Goal: Task Accomplishment & Management: Manage account settings

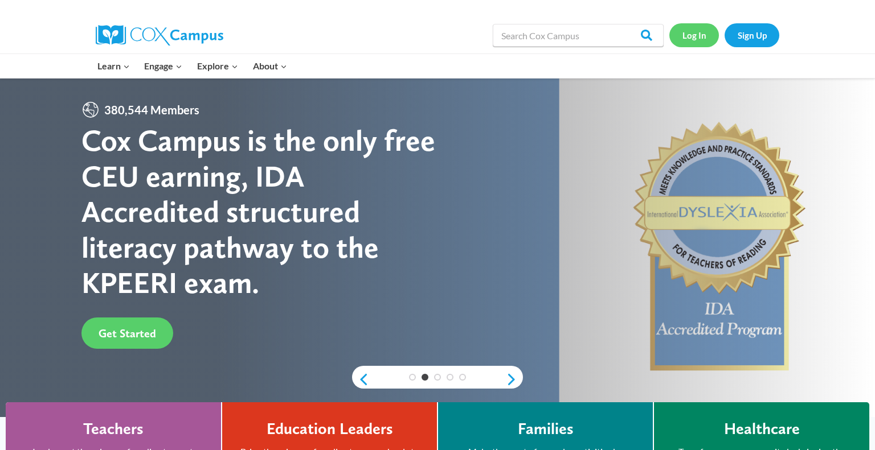
click at [684, 30] on link "Log In" at bounding box center [694, 34] width 50 height 23
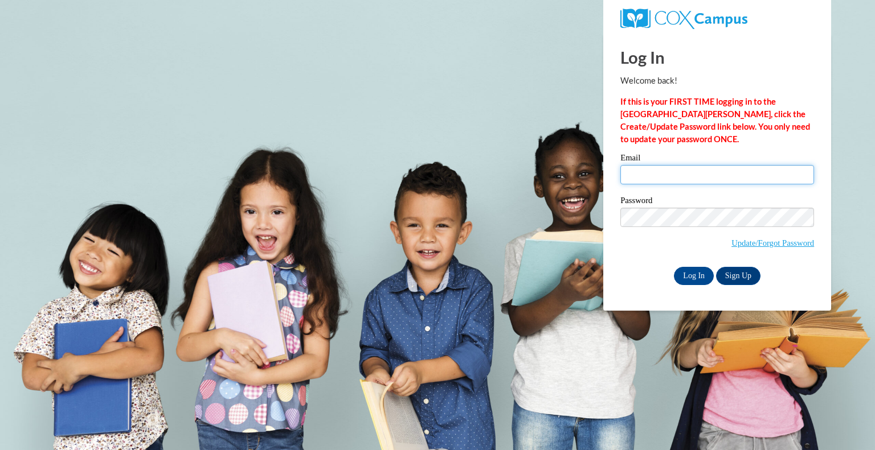
click at [695, 174] on input "Email" at bounding box center [717, 174] width 194 height 19
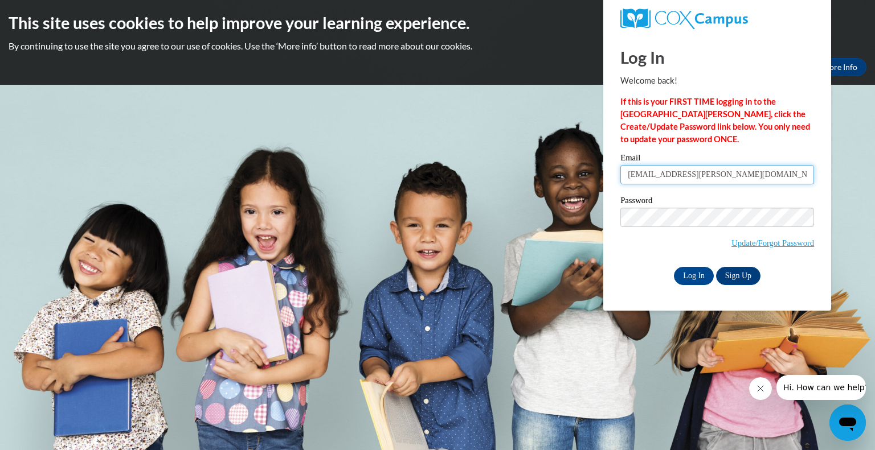
type input "[EMAIL_ADDRESS][DOMAIN_NAME]"
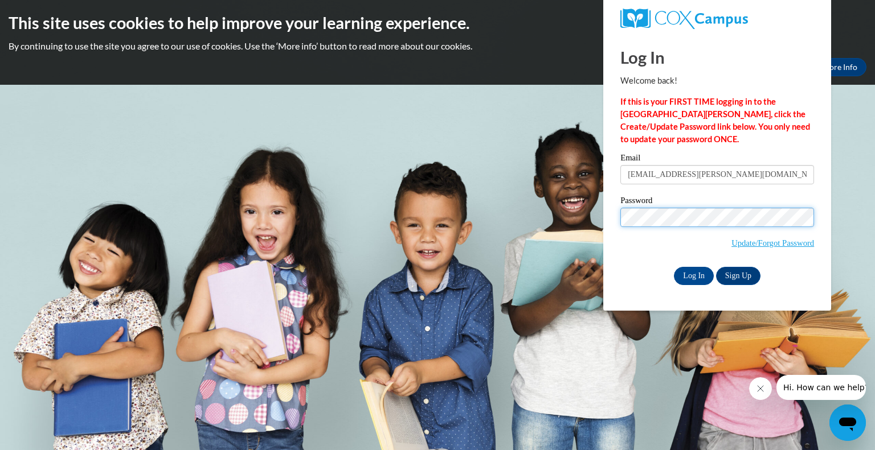
click at [674, 267] on input "Log In" at bounding box center [694, 276] width 40 height 18
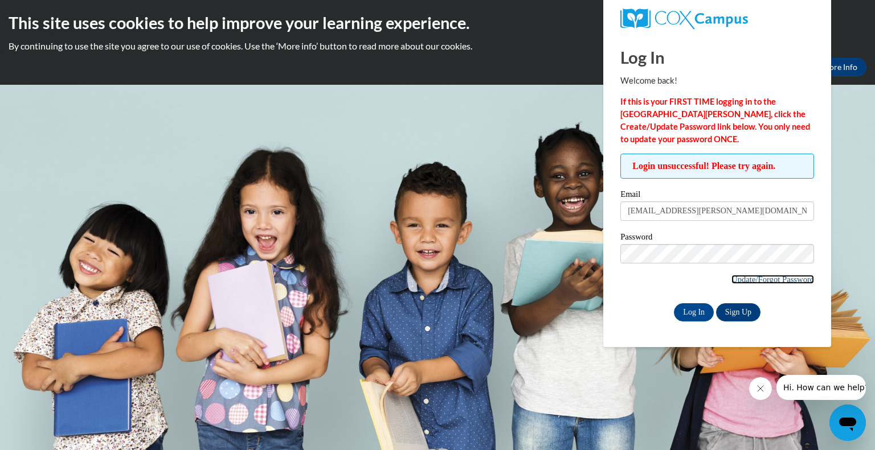
click at [733, 280] on link "Update/Forgot Password" at bounding box center [772, 279] width 83 height 9
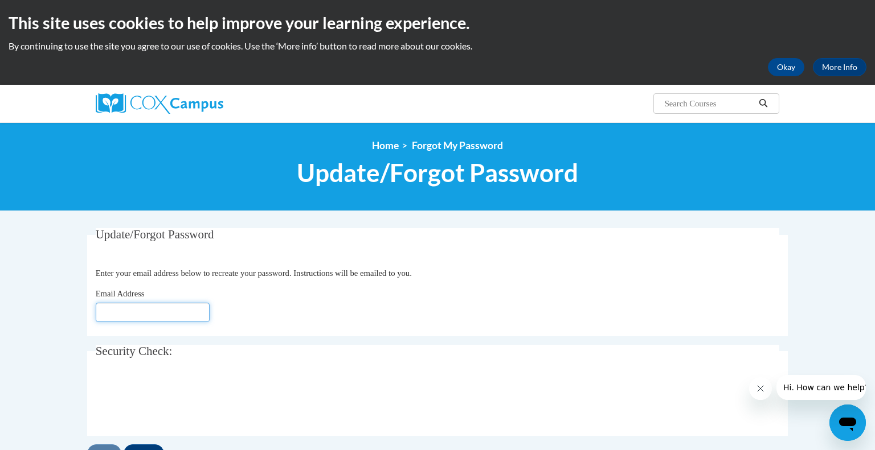
click at [129, 319] on input "Email Address" at bounding box center [153, 312] width 114 height 19
type input "elisebeth.terry@bcssk12.org"
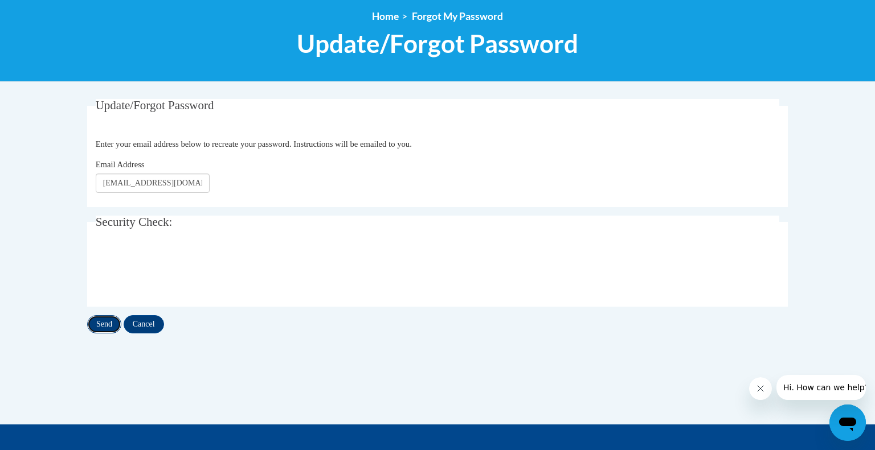
click at [89, 327] on input "Send" at bounding box center [104, 324] width 34 height 18
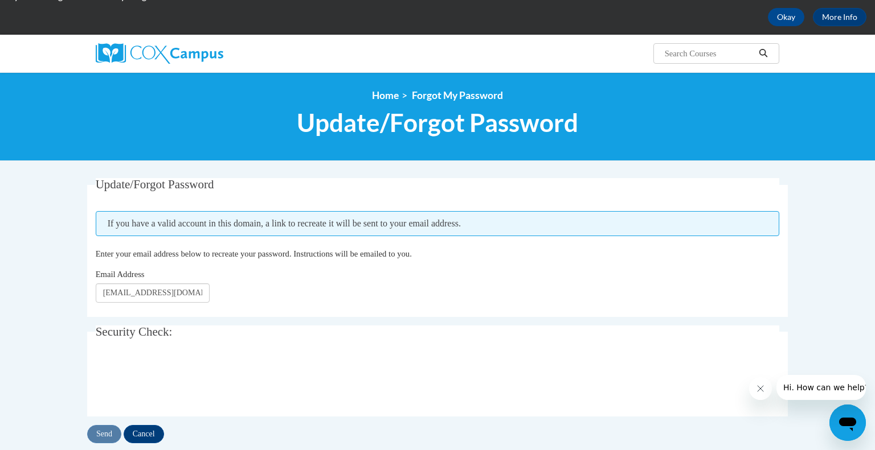
scroll to position [49, 0]
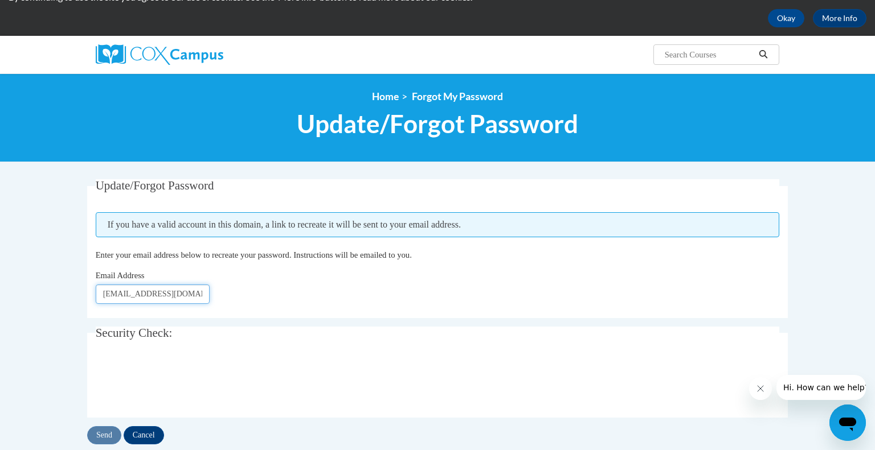
click at [152, 298] on input "[EMAIL_ADDRESS][DOMAIN_NAME]" at bounding box center [153, 294] width 114 height 19
click at [104, 434] on input "Send" at bounding box center [104, 436] width 34 height 18
